Goal: Task Accomplishment & Management: Manage account settings

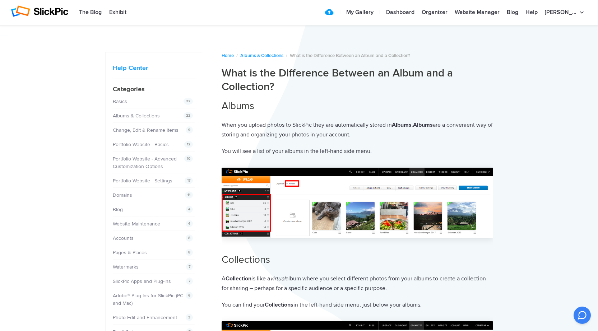
scroll to position [617, 0]
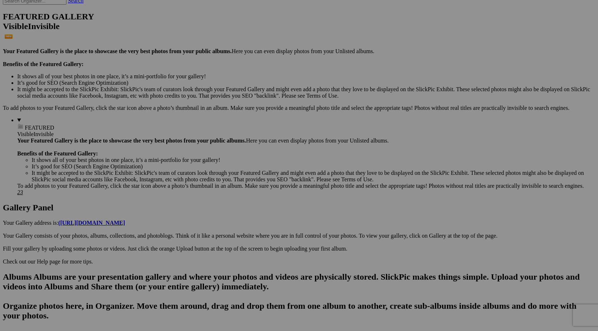
scroll to position [174, 0]
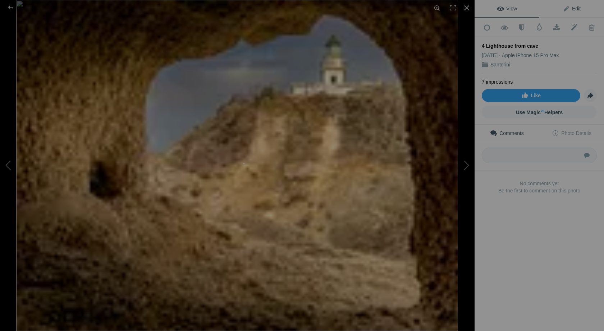
click at [570, 9] on span "Edit" at bounding box center [571, 9] width 18 height 6
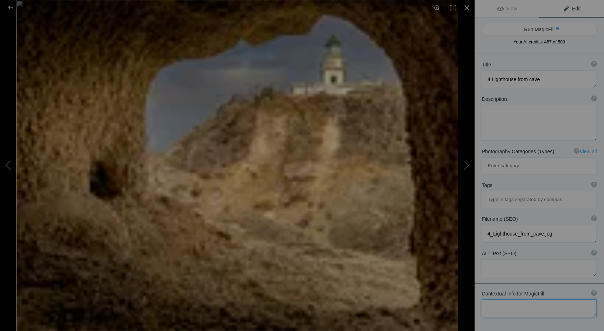
click at [524, 300] on textarea at bounding box center [539, 309] width 115 height 18
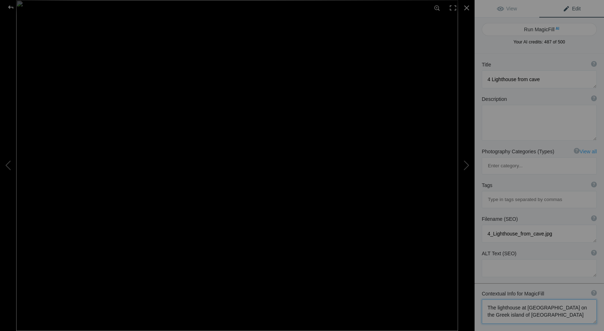
click at [544, 300] on textarea at bounding box center [539, 312] width 115 height 24
type textarea "The lighthouse at Ayios Nikolais on the Greek island of Santorini taken just af…"
click at [543, 29] on button "Run MagicFill AI" at bounding box center [539, 29] width 115 height 13
type textarea "Stunning View of [GEOGRAPHIC_DATA] from [GEOGRAPHIC_DATA] in [GEOGRAPHIC_DATA]"
type textarea "Experience the breathtaking beauty of the Ayios Nikolais Lighthouse, captured j…"
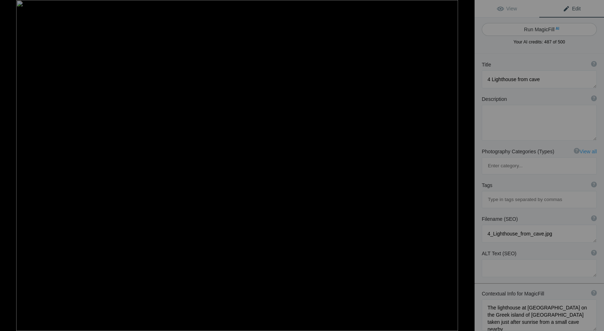
type textarea "ayios-nikolais-lighthouse-santorini-cave-view.jpg"
type textarea "View of Ayios Nikolais Lighthouse from a cave on Santorini, Greece, captured du…"
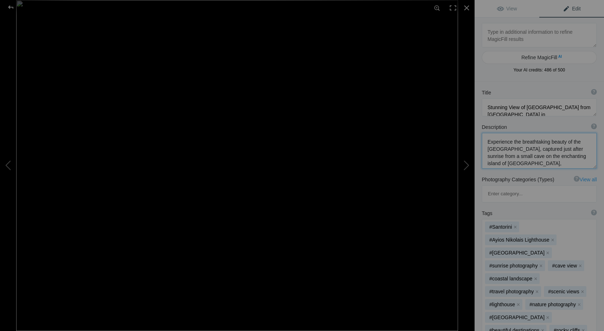
click at [535, 142] on textarea at bounding box center [539, 151] width 115 height 36
type textarea "Experience the beauty of the Ayios Nikolais Lighthouse, captured just after sun…"
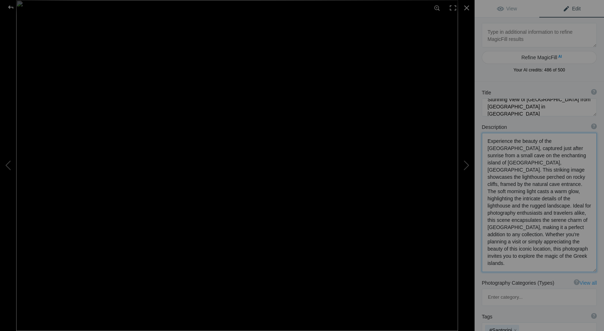
scroll to position [7, 0]
click at [11, 7] on div at bounding box center [11, 7] width 26 height 14
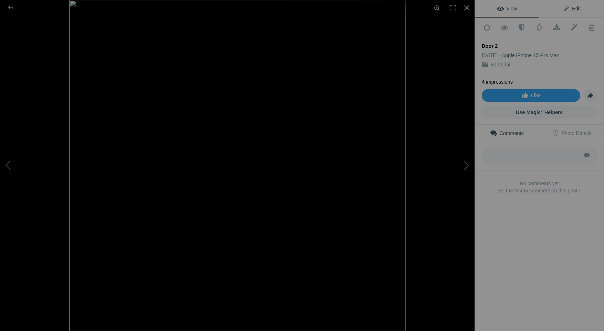
click at [563, 7] on span "Edit" at bounding box center [571, 9] width 18 height 6
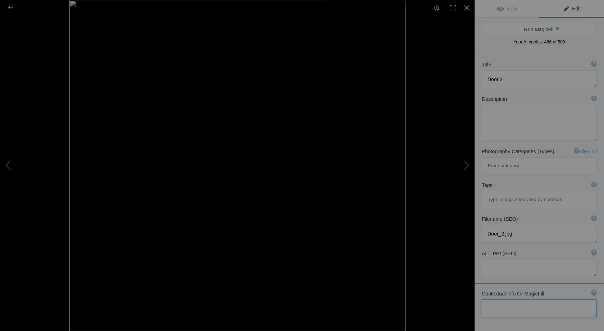
click at [514, 300] on textarea at bounding box center [539, 309] width 115 height 18
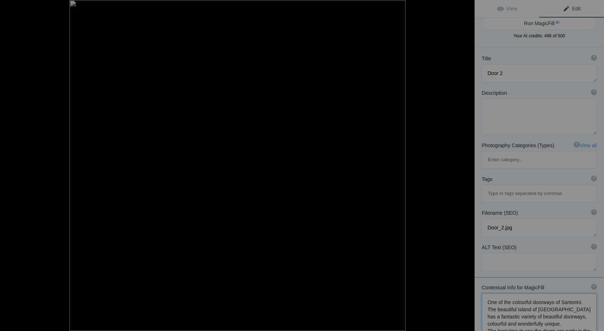
scroll to position [8, 0]
click at [580, 292] on textarea at bounding box center [539, 329] width 115 height 75
click at [560, 292] on textarea at bounding box center [539, 329] width 115 height 75
click at [516, 292] on textarea at bounding box center [539, 336] width 115 height 89
drag, startPoint x: 573, startPoint y: 278, endPoint x: 525, endPoint y: 279, distance: 48.5
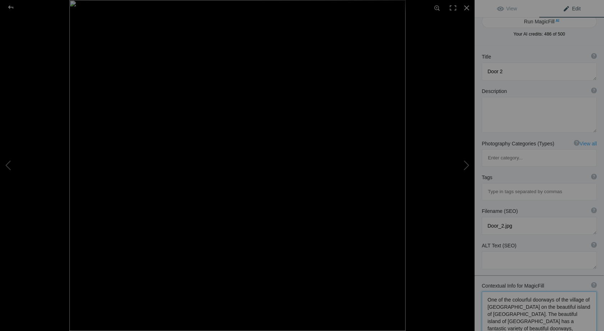
click at [525, 292] on textarea at bounding box center [539, 336] width 115 height 89
click at [536, 292] on textarea at bounding box center [539, 336] width 115 height 88
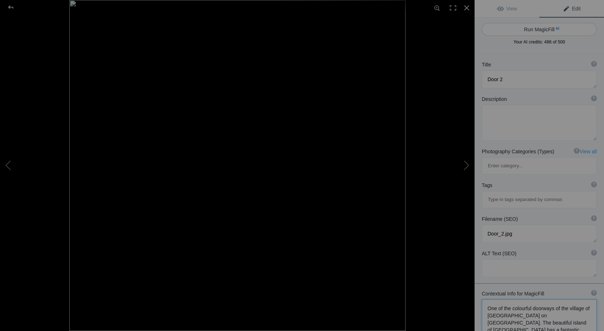
type textarea "One of the colourful doorways of the village of Fira on Santorini. The beautifu…"
click at [549, 28] on button "Run MagicFill AI" at bounding box center [539, 29] width 115 height 13
type textarea "Vibrant Red Doorway in Fira, Santorini"
type textarea "Discover the charm of Fira, Santorini, through this stunning red doorway that p…"
type textarea "vibrant-red-doorway-fira-santorini.jpg"
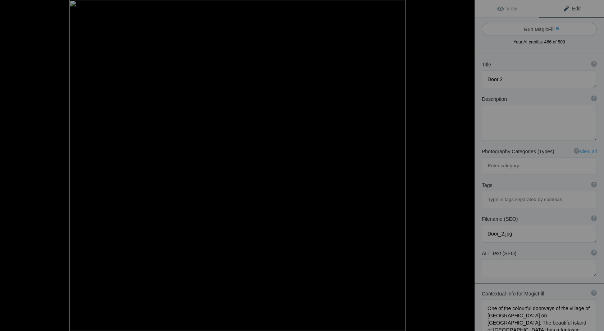
type textarea "A vibrant red doorway framed by stonework in the village of Fira, Santorini, sh…"
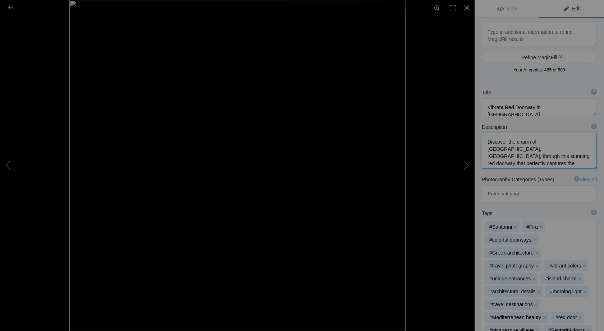
drag, startPoint x: 487, startPoint y: 149, endPoint x: 542, endPoint y: 148, distance: 54.3
click at [542, 148] on textarea at bounding box center [539, 151] width 115 height 36
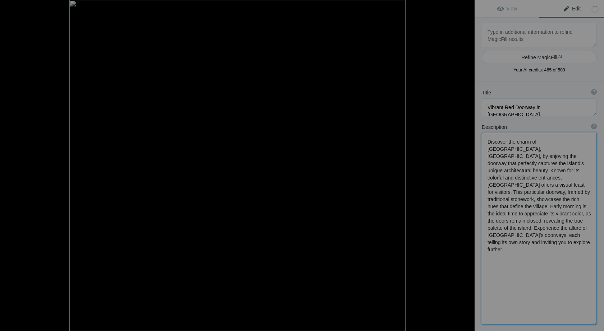
click at [542, 148] on textarea at bounding box center [539, 229] width 115 height 192
click at [515, 150] on textarea at bounding box center [539, 228] width 115 height 190
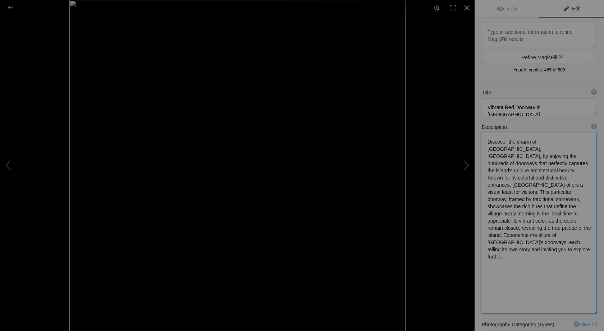
drag, startPoint x: 511, startPoint y: 221, endPoint x: 513, endPoint y: 229, distance: 7.8
click at [513, 229] on textarea at bounding box center [539, 223] width 115 height 181
click at [588, 224] on textarea at bounding box center [539, 222] width 115 height 178
click at [585, 221] on textarea at bounding box center [539, 222] width 115 height 178
click at [12, 6] on div at bounding box center [11, 7] width 26 height 14
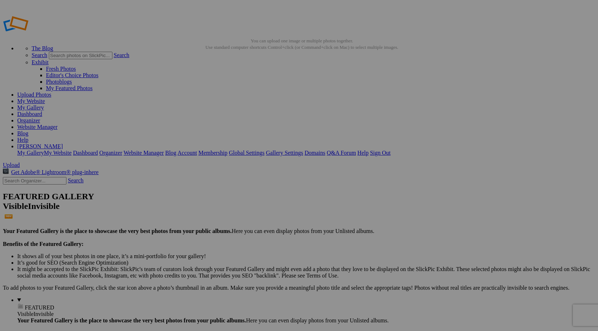
type textarea "Discover the charm of Fira, Santorini, by enjoying the hundreds of doorways tha…"
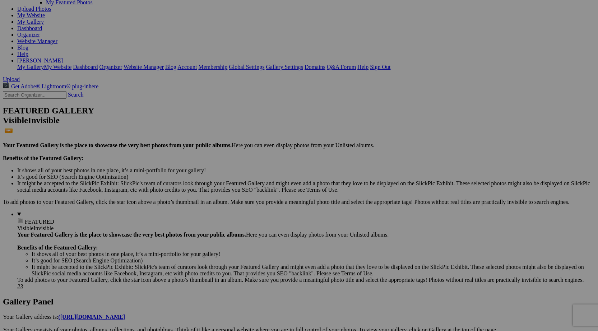
scroll to position [87, 0]
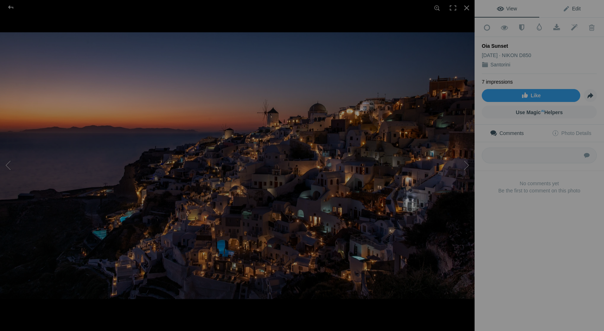
click at [569, 6] on span "Edit" at bounding box center [571, 9] width 18 height 6
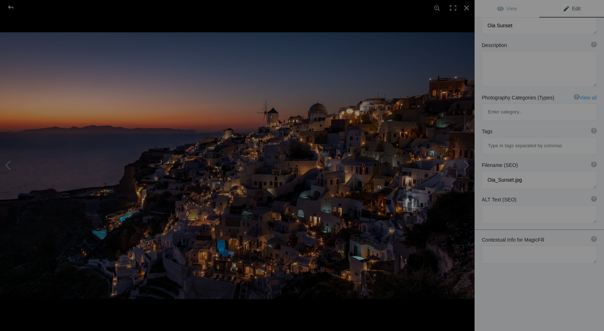
scroll to position [54, 0]
click at [508, 246] on textarea at bounding box center [539, 255] width 115 height 18
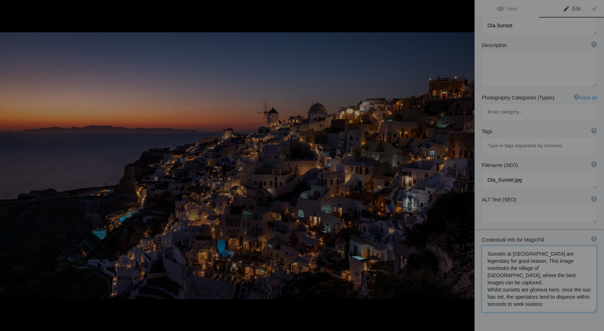
scroll to position [0, 0]
drag, startPoint x: 577, startPoint y: 261, endPoint x: 548, endPoint y: 263, distance: 29.9
click at [548, 263] on textarea at bounding box center [539, 275] width 115 height 59
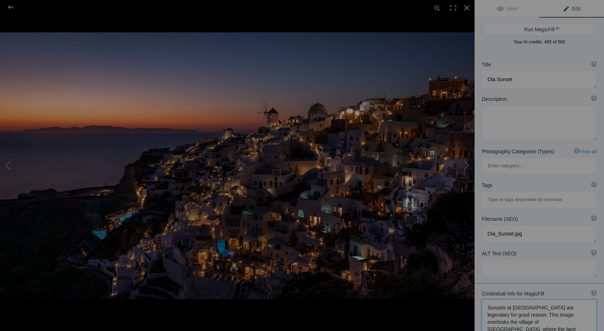
type textarea "Sunsets at [GEOGRAPHIC_DATA] are legendary for good reason. This image overlook…"
click at [501, 79] on textarea at bounding box center [539, 79] width 115 height 18
click at [551, 28] on button "Run MagicFill AI" at bounding box center [539, 29] width 115 height 13
type textarea "Enchanting Blue Hour Over Oia, [GEOGRAPHIC_DATA]"
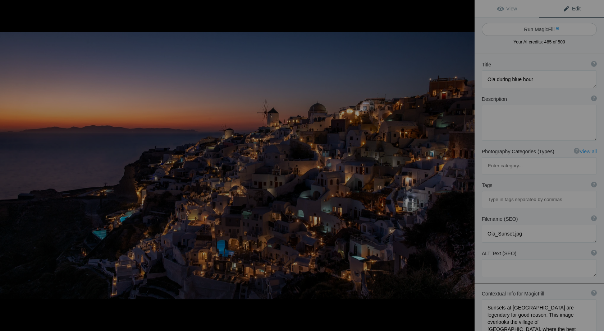
type textarea "Experience the breathtaking beauty of [GEOGRAPHIC_DATA], [GEOGRAPHIC_DATA], dur…"
type textarea "enchanting-blue-hour-oia-santorini.jpg"
type textarea "A panoramic view of Oia, [GEOGRAPHIC_DATA] during the blue hour, showcasing ill…"
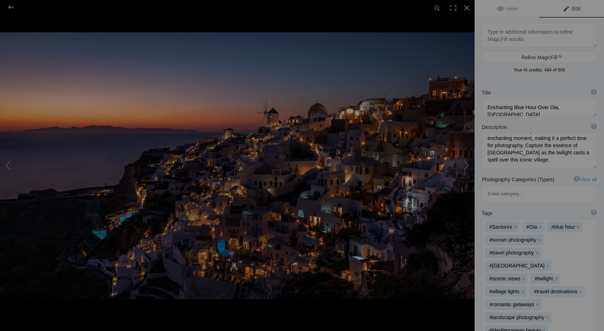
scroll to position [104, 0]
click at [11, 7] on div at bounding box center [11, 7] width 26 height 14
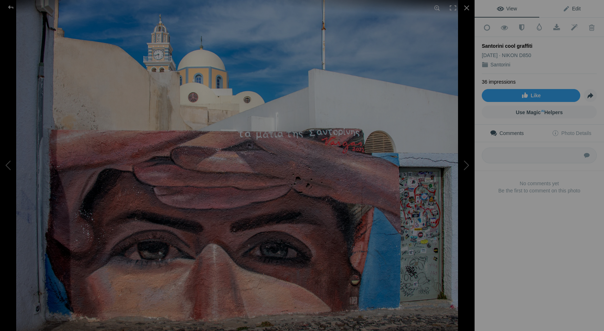
click at [572, 10] on span "Edit" at bounding box center [571, 9] width 18 height 6
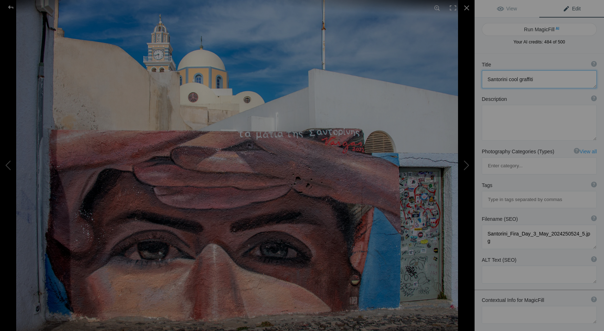
click at [541, 82] on textarea at bounding box center [539, 79] width 115 height 18
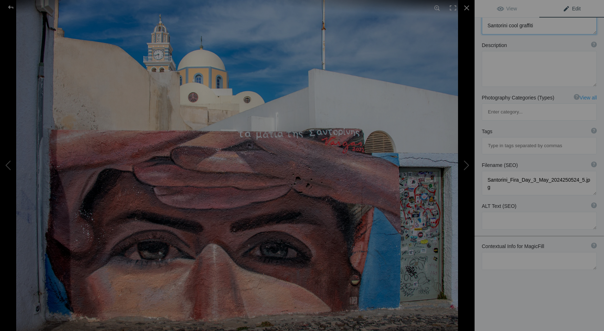
scroll to position [54, 0]
click at [509, 252] on textarea at bounding box center [539, 261] width 115 height 18
type textarea "T"
paste textarea "[GEOGRAPHIC_DATA][PERSON_NAME][DEMOGRAPHIC_DATA]"
click at [487, 252] on textarea at bounding box center [539, 261] width 115 height 18
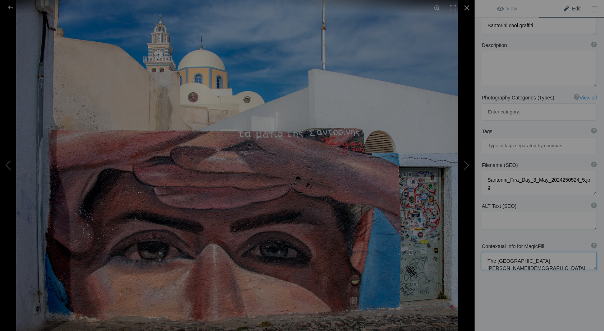
click at [588, 252] on textarea at bounding box center [539, 261] width 115 height 18
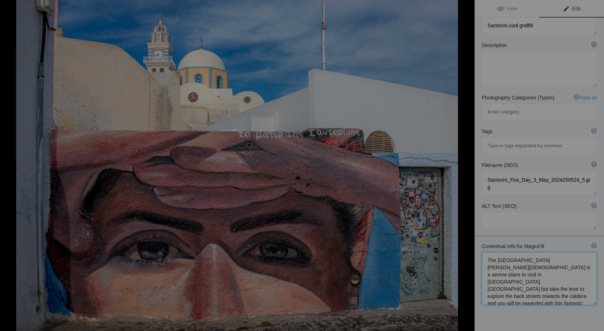
scroll to position [1, 0]
click at [581, 261] on textarea at bounding box center [539, 278] width 115 height 53
click at [563, 261] on textarea at bounding box center [539, 278] width 115 height 53
click at [558, 267] on textarea at bounding box center [539, 278] width 115 height 53
click at [528, 276] on textarea at bounding box center [539, 282] width 115 height 60
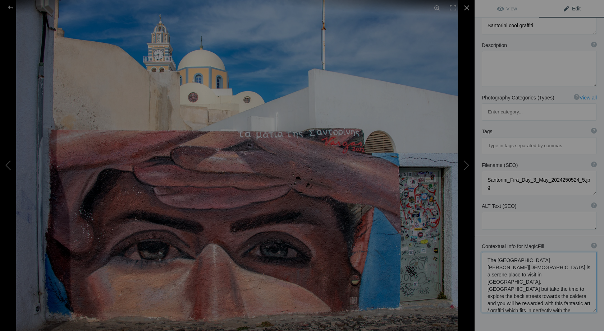
click at [581, 273] on textarea at bounding box center [539, 282] width 115 height 60
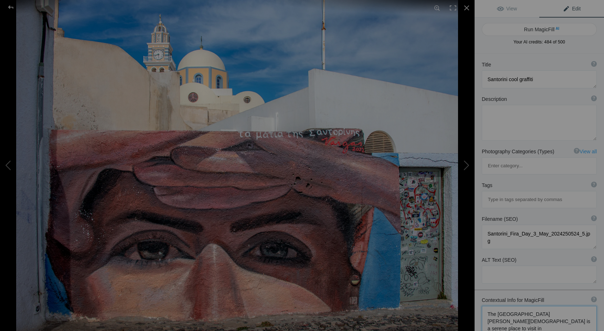
scroll to position [0, 0]
type textarea "The [GEOGRAPHIC_DATA][PERSON_NAME][DEMOGRAPHIC_DATA] is a serene place to visit…"
click at [538, 29] on button "Run MagicFill AI" at bounding box center [539, 29] width 115 height 13
type textarea "Stunning Graffiti Art in [GEOGRAPHIC_DATA], [GEOGRAPHIC_DATA]"
type textarea "Discover the vibrant blend of contemporary art and classical architecture in [G…"
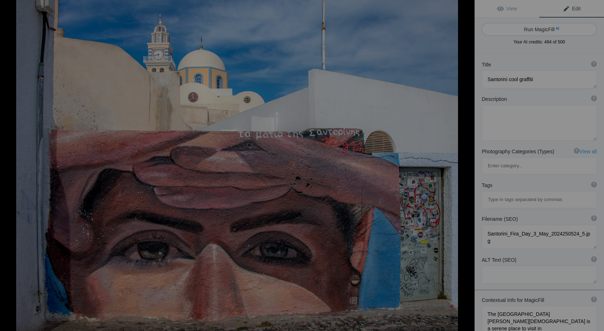
type textarea "stunning-graffiti-art-fira-santorini.jpg"
type textarea "A striking graffiti mural of eyes in [GEOGRAPHIC_DATA], [GEOGRAPHIC_DATA], with…"
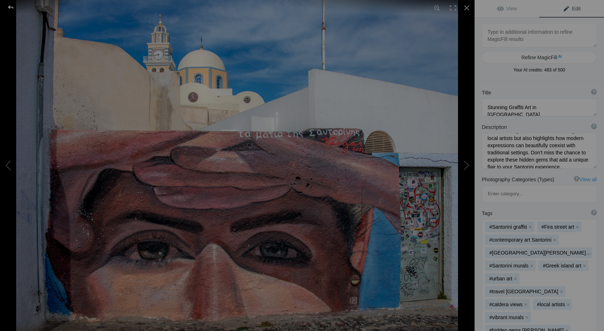
click at [11, 7] on div at bounding box center [11, 7] width 26 height 14
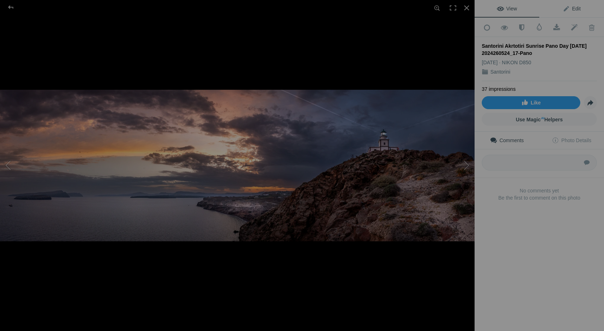
click at [571, 8] on span "Edit" at bounding box center [571, 9] width 18 height 6
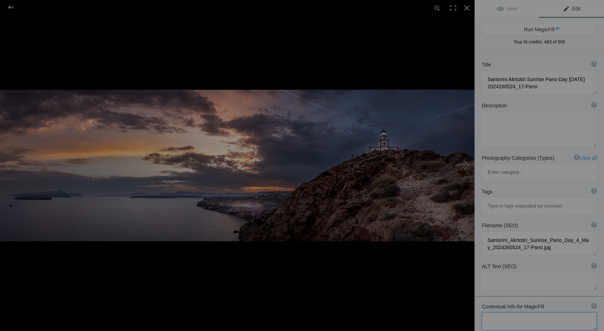
click at [514, 313] on textarea at bounding box center [539, 322] width 115 height 18
click at [512, 313] on textarea at bounding box center [539, 336] width 115 height 46
click at [519, 321] on textarea at bounding box center [539, 336] width 115 height 46
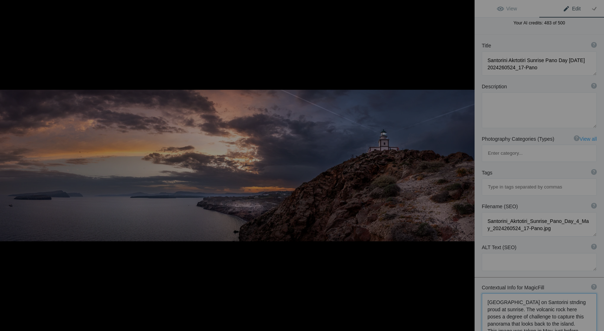
scroll to position [21, 0]
click at [493, 319] on textarea at bounding box center [539, 329] width 115 height 75
click at [510, 314] on textarea at bounding box center [539, 329] width 115 height 74
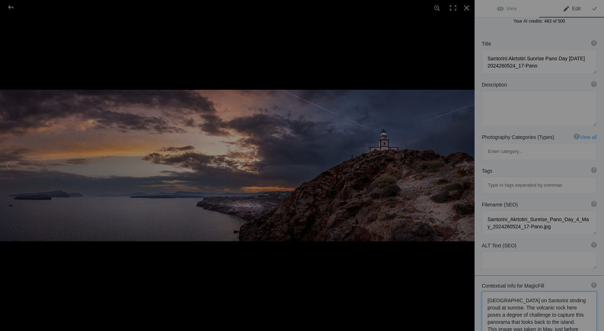
click at [510, 314] on textarea at bounding box center [539, 329] width 115 height 74
click at [566, 316] on textarea at bounding box center [539, 327] width 115 height 70
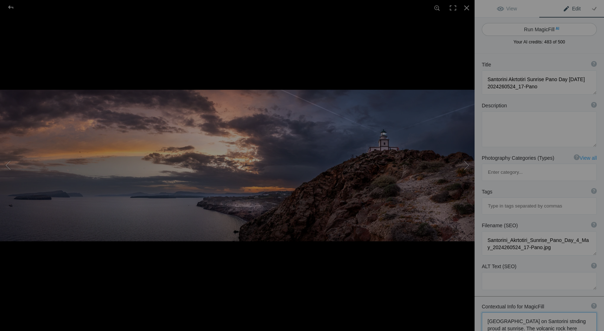
type textarea "[GEOGRAPHIC_DATA] on Santorini stnding proud at sunrise. The volcanic rock here…"
click at [557, 28] on button "Run MagicFill AI" at bounding box center [539, 29] width 115 height 13
type textarea "Ayios Nikolaos Lighthouse at [GEOGRAPHIC_DATA] – [PERSON_NAME]'s Majestic View"
type textarea "Experience the breathtaking beauty of the [GEOGRAPHIC_DATA] in [GEOGRAPHIC_DATA…"
type textarea "[GEOGRAPHIC_DATA]-[GEOGRAPHIC_DATA]-sunrise.jpg"
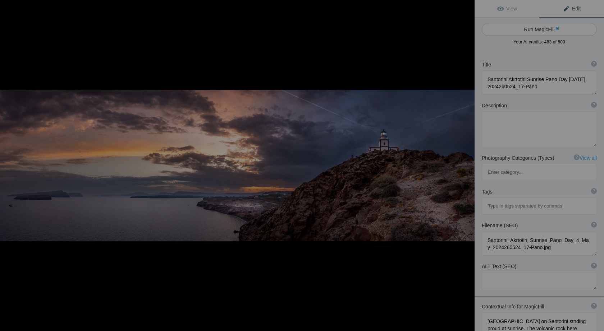
type textarea "A panoramic view of [GEOGRAPHIC_DATA] in [GEOGRAPHIC_DATA] at sunrise, with dra…"
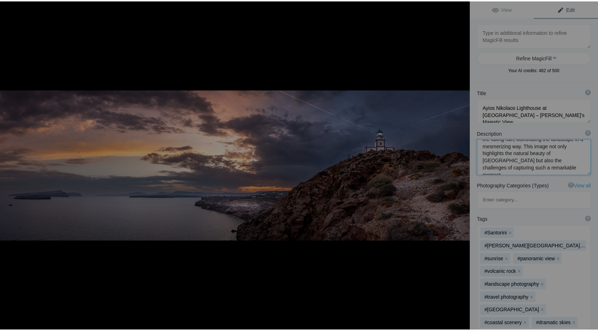
scroll to position [90, 0]
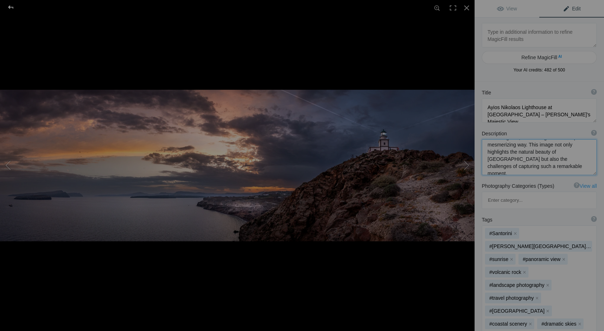
click at [11, 6] on div at bounding box center [11, 7] width 26 height 14
